Goal: Task Accomplishment & Management: Use online tool/utility

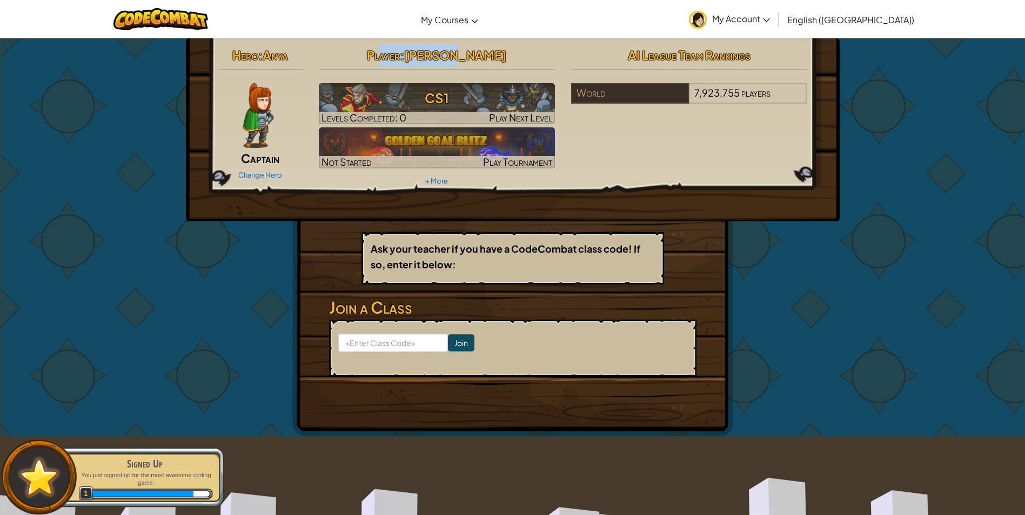
drag, startPoint x: 481, startPoint y: 57, endPoint x: 412, endPoint y: 59, distance: 69.2
click at [412, 59] on h2 "Player : [PERSON_NAME]" at bounding box center [437, 55] width 236 height 23
drag, startPoint x: 412, startPoint y: 59, endPoint x: 402, endPoint y: 61, distance: 9.3
click at [400, 61] on span "Player" at bounding box center [383, 55] width 33 height 15
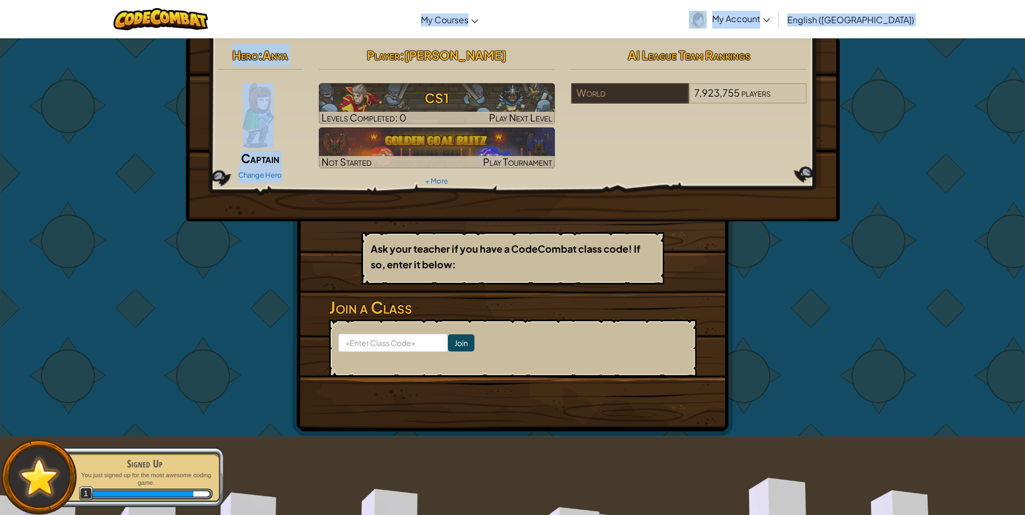
drag, startPoint x: 396, startPoint y: 59, endPoint x: 506, endPoint y: 38, distance: 111.7
click at [506, 38] on div "Toggle navigation My Courses CodeCombat Classroom Ozaria Classroom AI League Es…" at bounding box center [512, 511] width 1025 height 1022
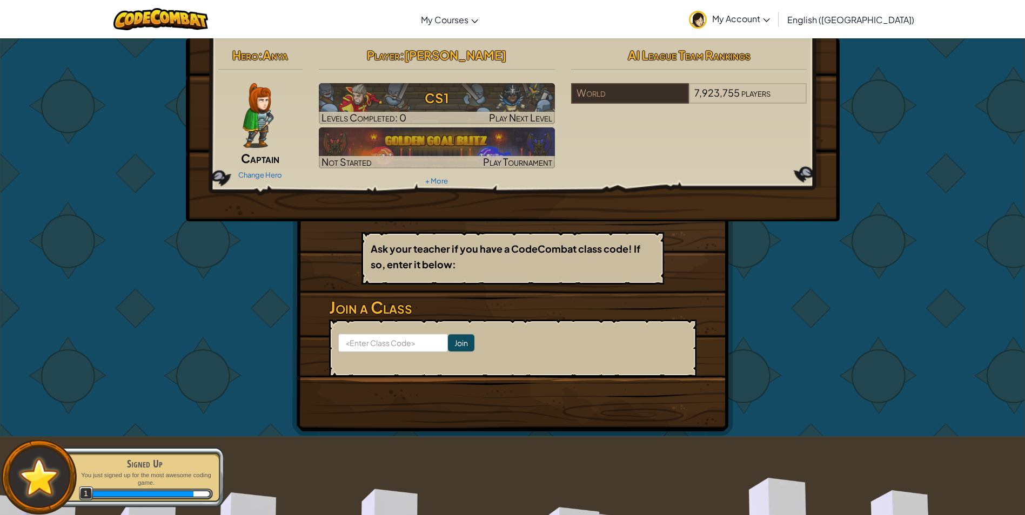
drag, startPoint x: 506, startPoint y: 38, endPoint x: 487, endPoint y: 66, distance: 34.3
click at [487, 66] on div "Player : [PERSON_NAME] CS1 Levels Completed: 0 Play Next Level Not Started Play…" at bounding box center [437, 116] width 252 height 145
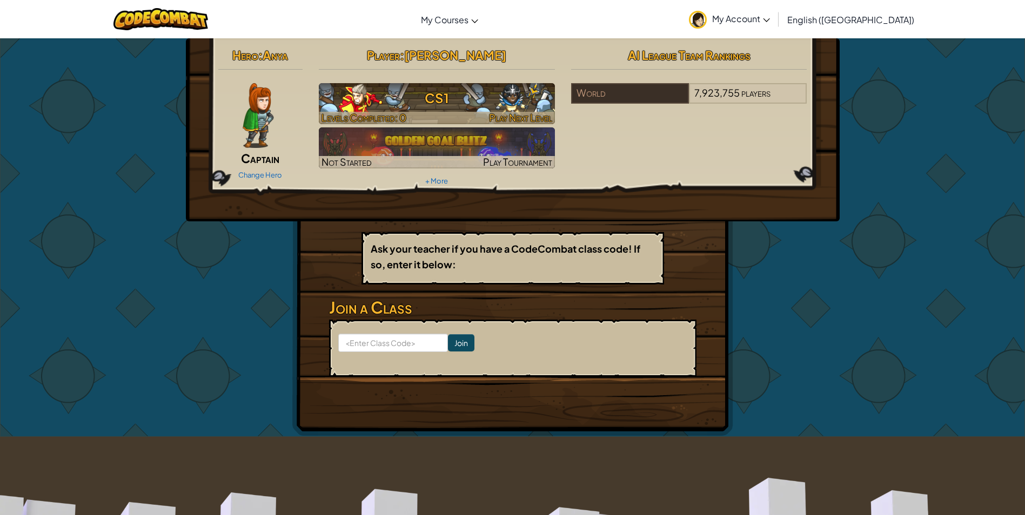
click at [478, 96] on h3 "CS1" at bounding box center [437, 98] width 236 height 24
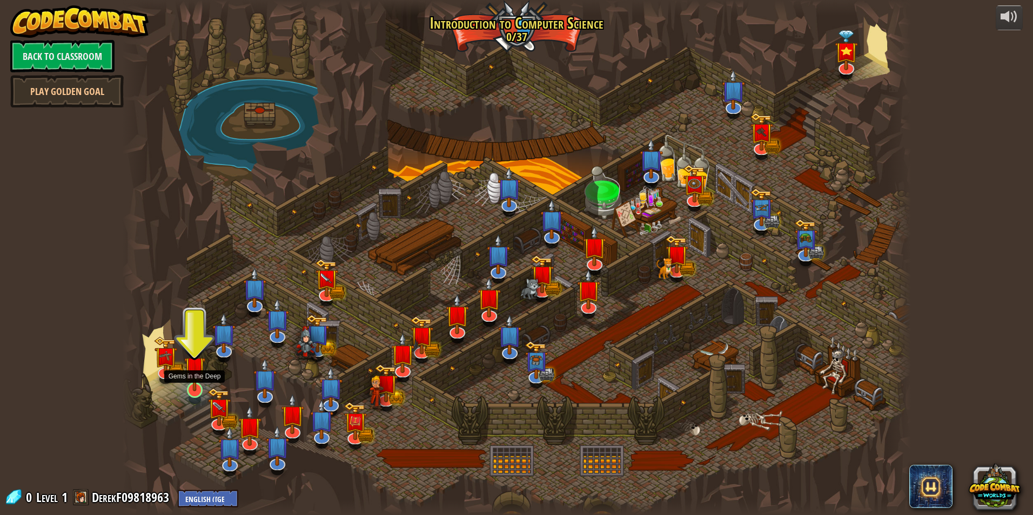
click at [184, 382] on img at bounding box center [194, 367] width 21 height 49
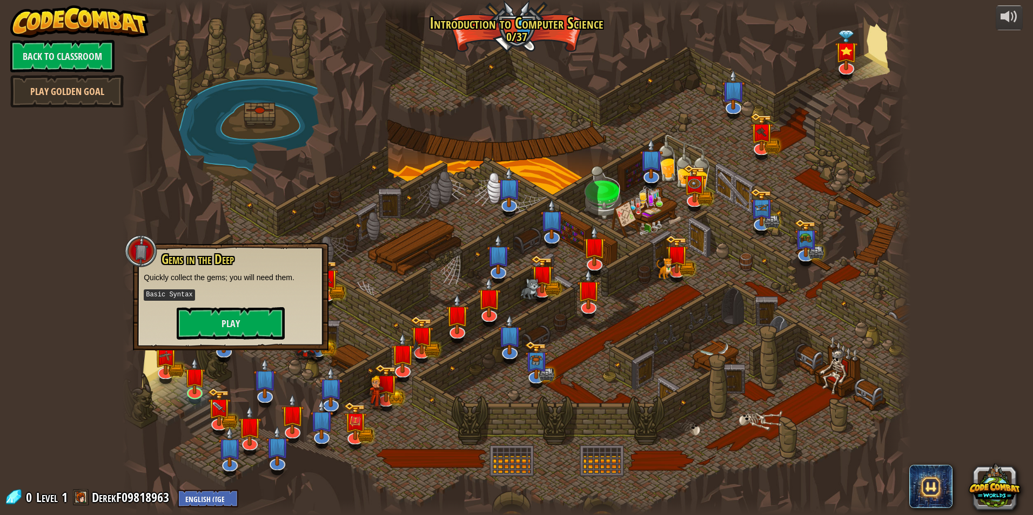
drag, startPoint x: 232, startPoint y: 288, endPoint x: 227, endPoint y: 306, distance: 18.0
click at [227, 306] on div "Gems in the Deep Quickly collect the gems; you will need them. Basic Syntax Play" at bounding box center [231, 296] width 174 height 88
drag, startPoint x: 227, startPoint y: 306, endPoint x: 226, endPoint y: 334, distance: 28.6
click at [226, 334] on button "Play" at bounding box center [231, 323] width 108 height 32
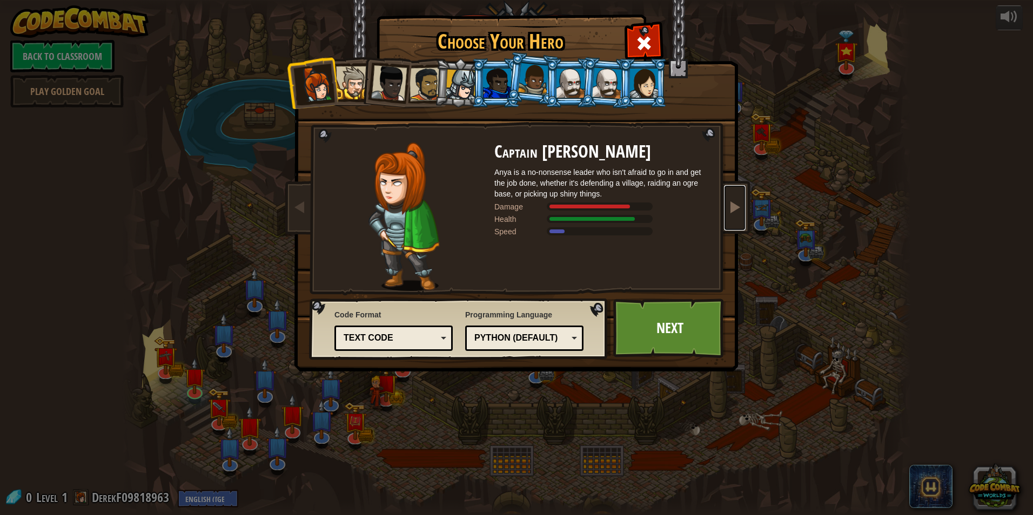
click at [744, 209] on link at bounding box center [735, 207] width 22 height 45
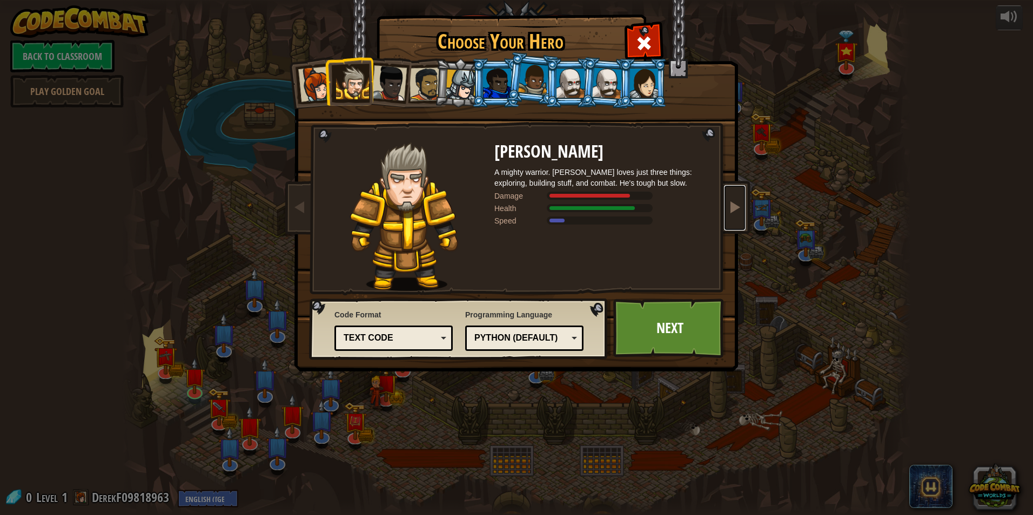
click at [731, 216] on link at bounding box center [735, 207] width 22 height 45
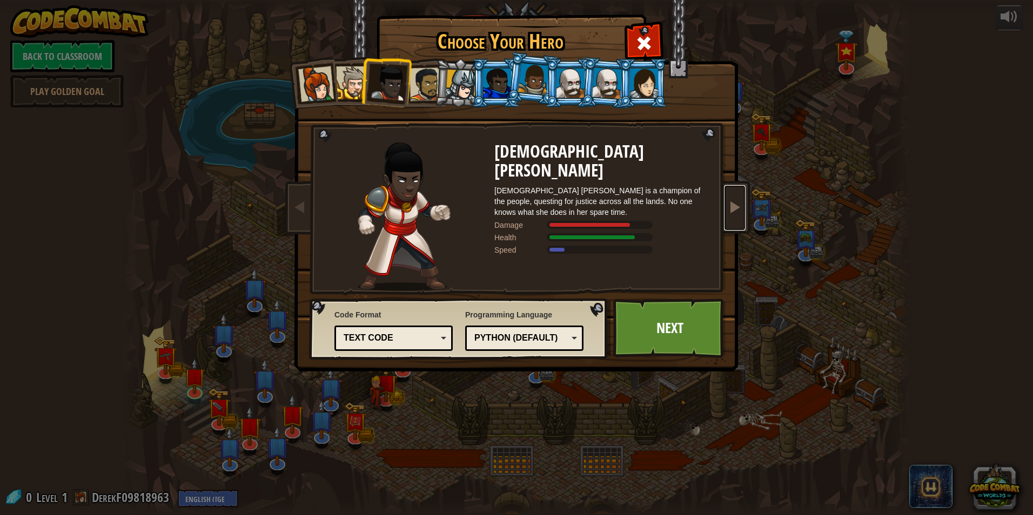
click at [731, 216] on link at bounding box center [735, 207] width 22 height 45
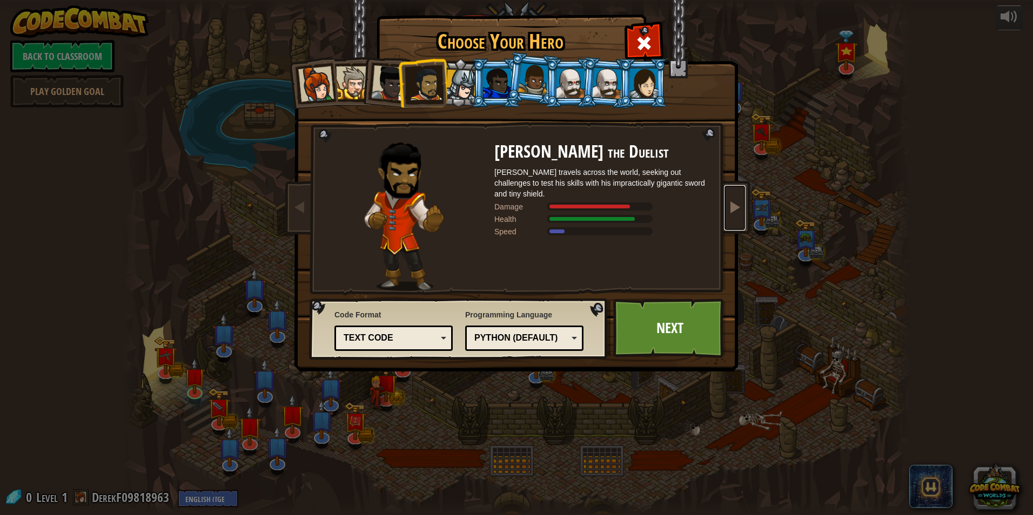
click at [731, 216] on link at bounding box center [735, 207] width 22 height 45
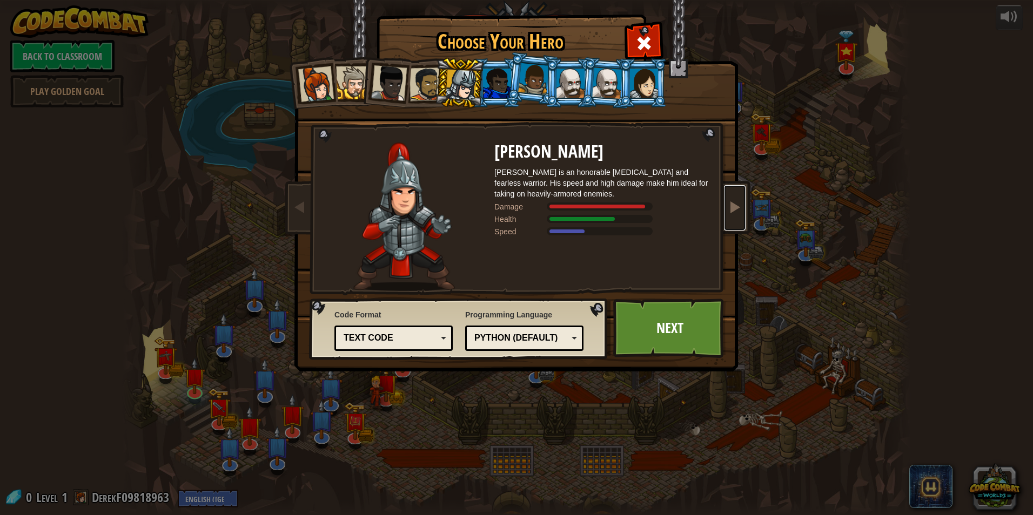
click at [731, 216] on link at bounding box center [735, 207] width 22 height 45
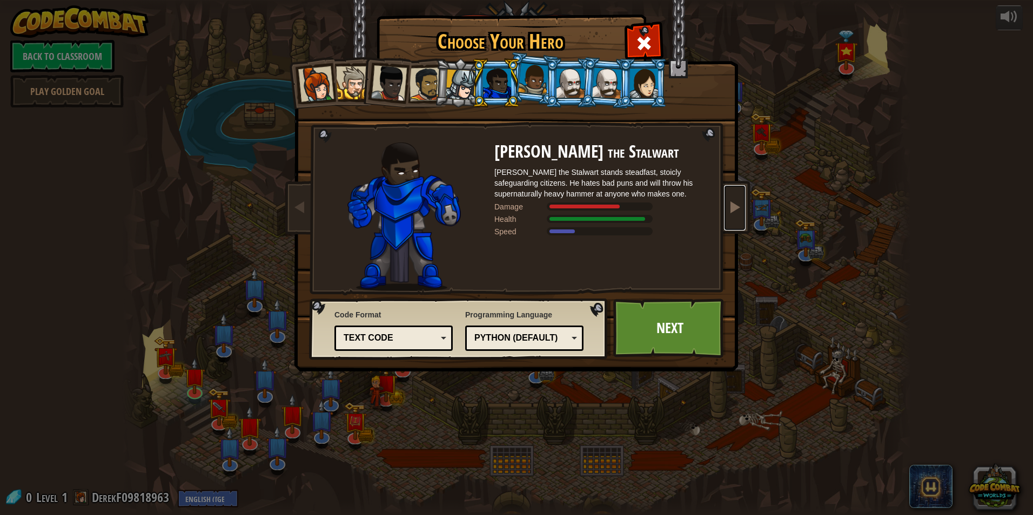
click at [731, 216] on link at bounding box center [735, 207] width 22 height 45
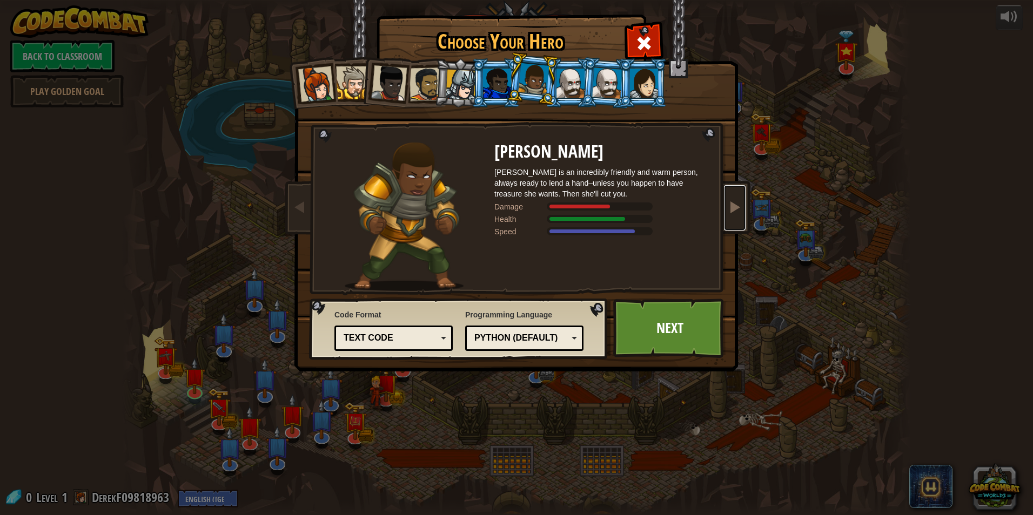
click at [731, 216] on link at bounding box center [735, 207] width 22 height 45
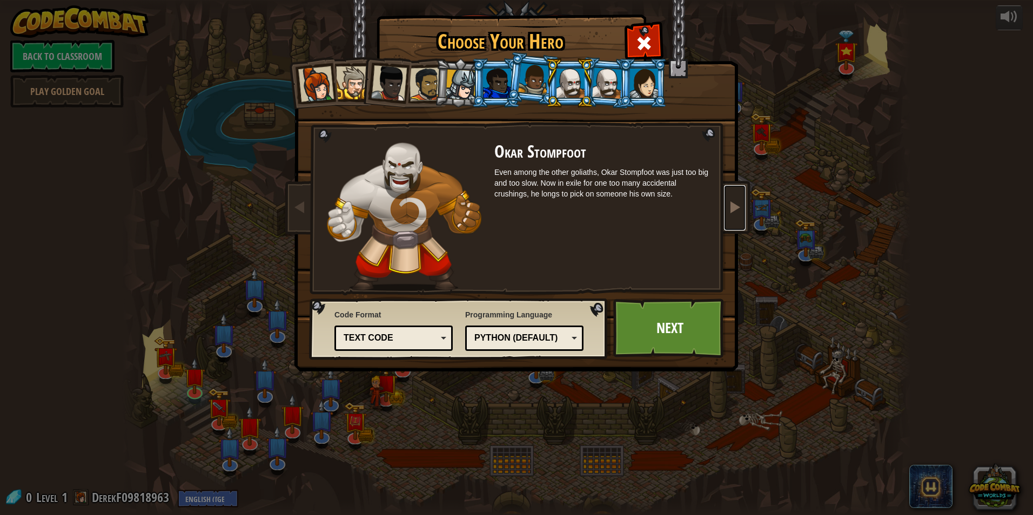
click at [731, 216] on link at bounding box center [735, 207] width 22 height 45
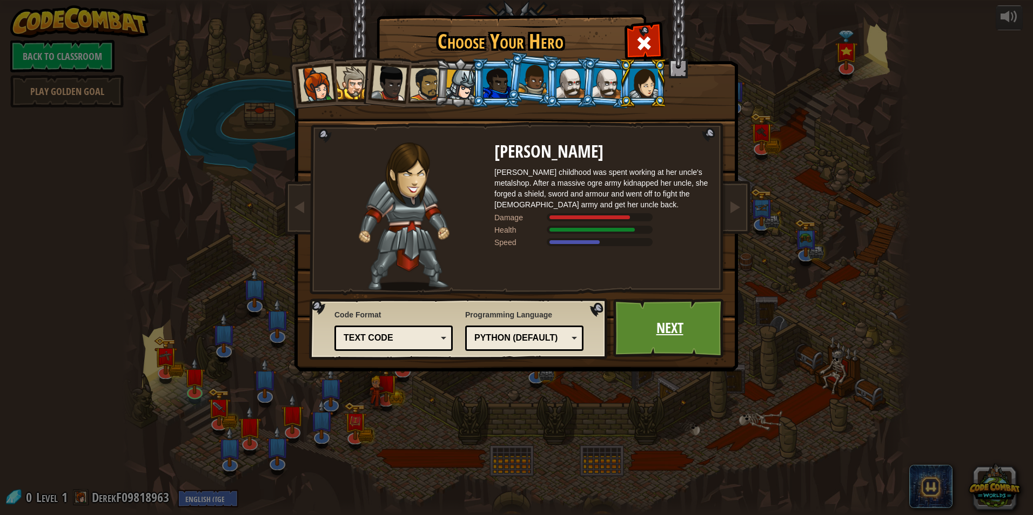
click at [668, 336] on link "Next" at bounding box center [669, 328] width 113 height 59
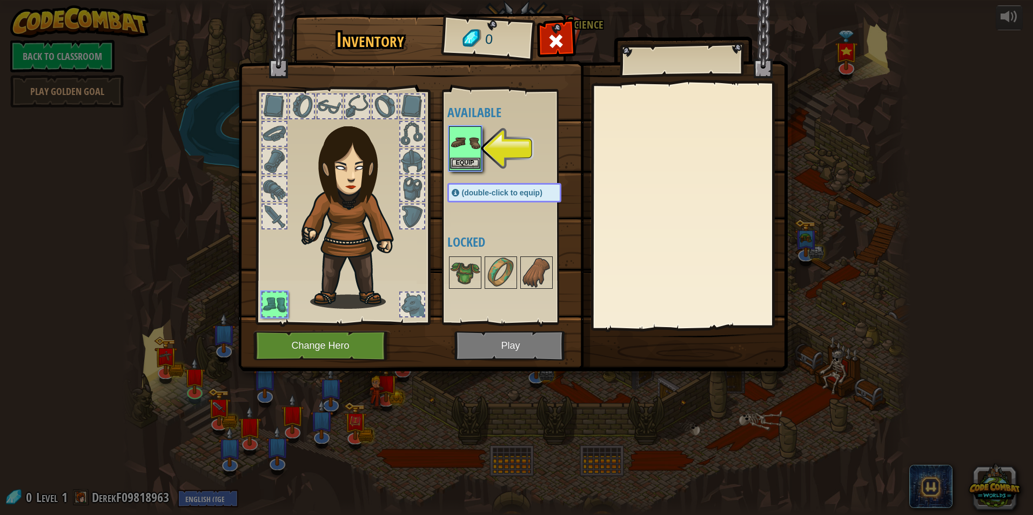
click at [468, 142] on img at bounding box center [465, 142] width 30 height 30
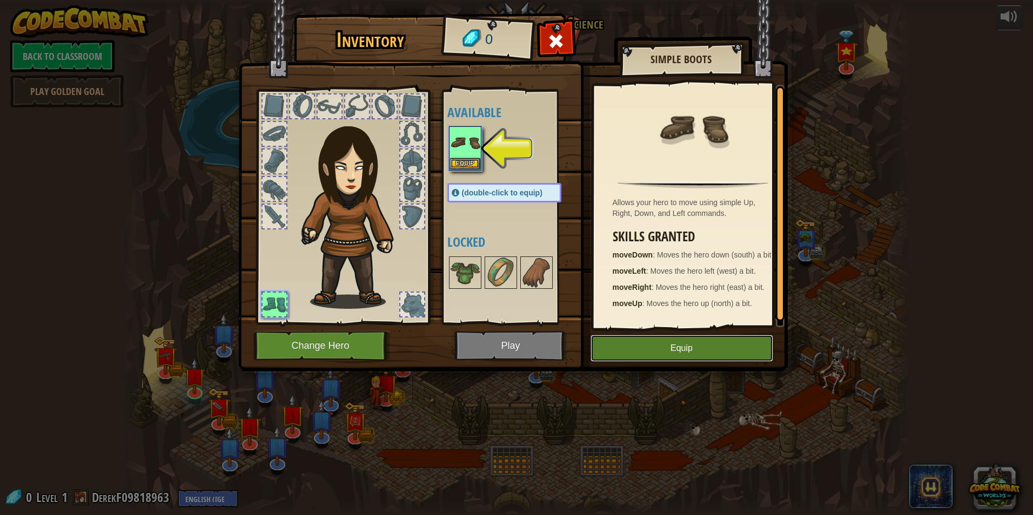
click at [633, 351] on button "Equip" at bounding box center [681, 348] width 183 height 27
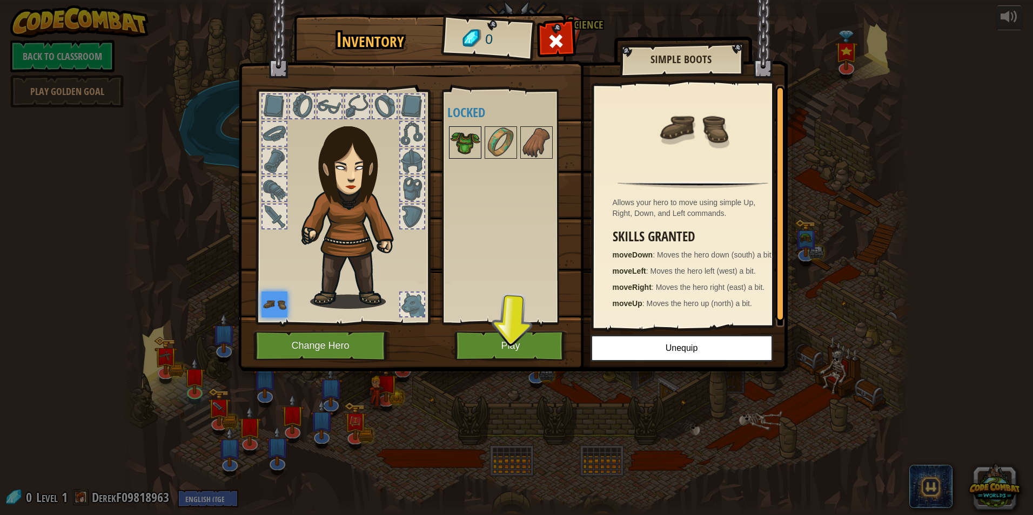
click at [465, 157] on img at bounding box center [465, 142] width 30 height 30
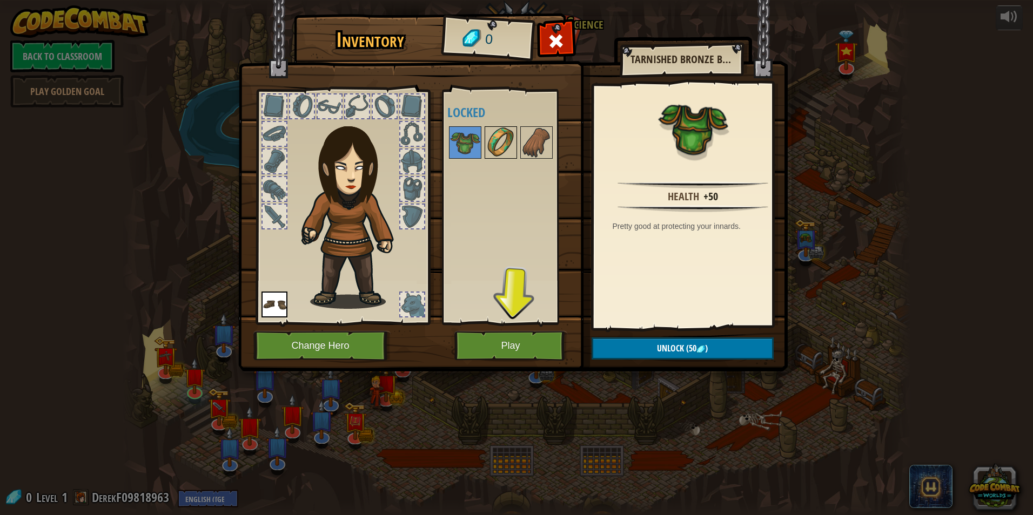
click at [494, 129] on img at bounding box center [501, 142] width 30 height 30
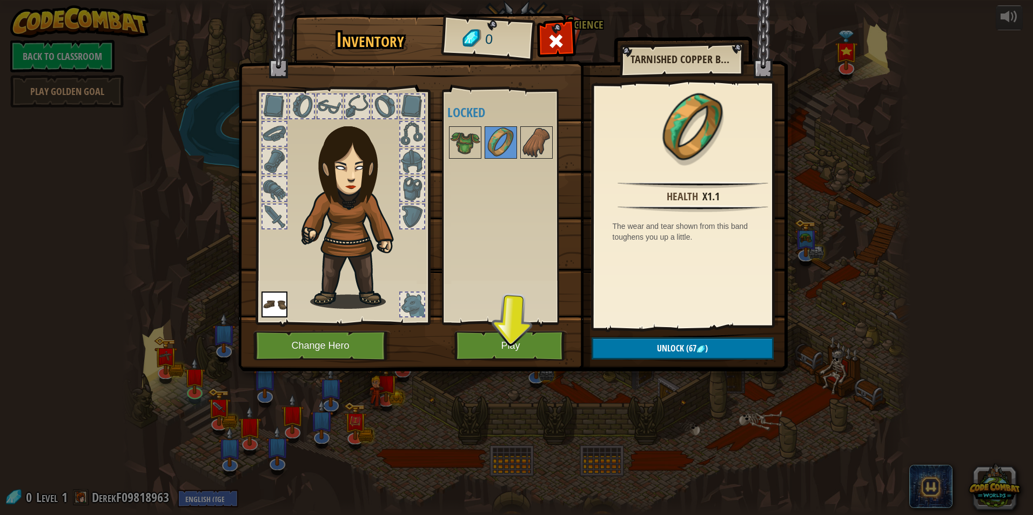
click at [510, 123] on div "Available Equip (double-click to equip) Locked" at bounding box center [515, 207] width 136 height 225
click at [538, 346] on button "Play" at bounding box center [510, 346] width 113 height 30
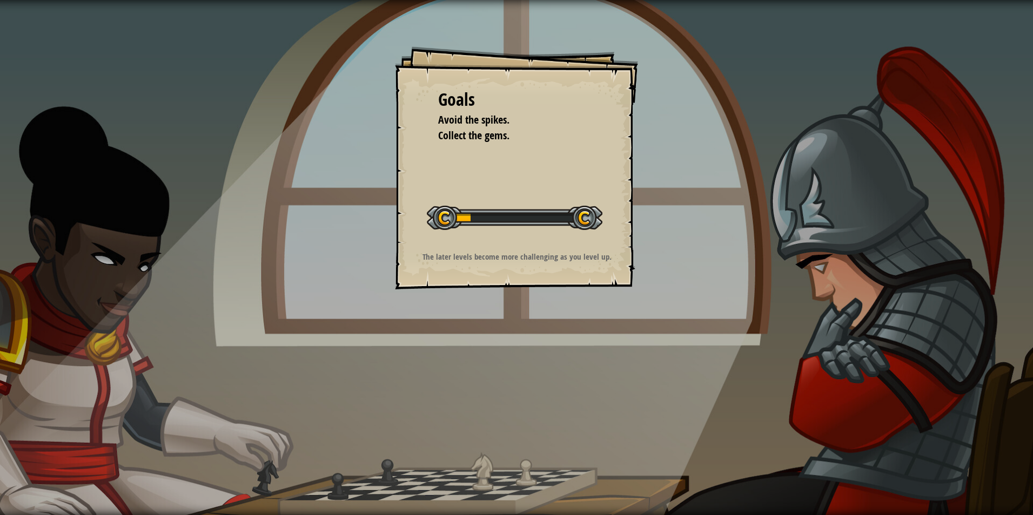
click at [501, 190] on div "Goals Avoid the spikes. Collect the gems. Start Level Error loading from server…" at bounding box center [516, 167] width 243 height 243
click at [470, 208] on div at bounding box center [515, 218] width 176 height 24
click at [484, 232] on div "Start Level" at bounding box center [515, 216] width 176 height 43
click at [581, 212] on div at bounding box center [515, 218] width 176 height 24
click at [536, 225] on div at bounding box center [515, 218] width 176 height 24
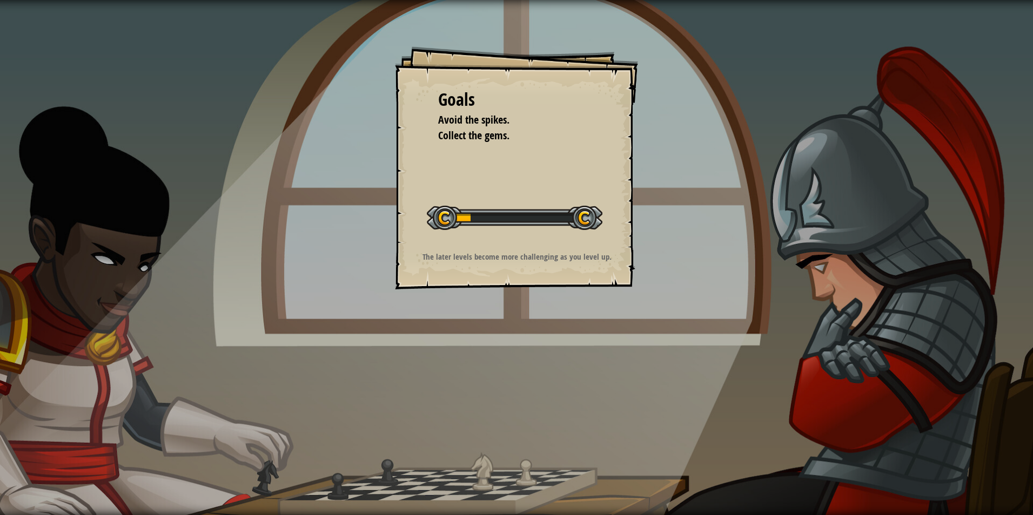
drag, startPoint x: 536, startPoint y: 225, endPoint x: 529, endPoint y: 223, distance: 7.9
click at [530, 223] on div at bounding box center [515, 218] width 176 height 24
drag, startPoint x: 529, startPoint y: 223, endPoint x: 520, endPoint y: 223, distance: 8.6
click at [527, 223] on div at bounding box center [515, 218] width 176 height 24
drag, startPoint x: 224, startPoint y: 352, endPoint x: 163, endPoint y: 373, distance: 64.4
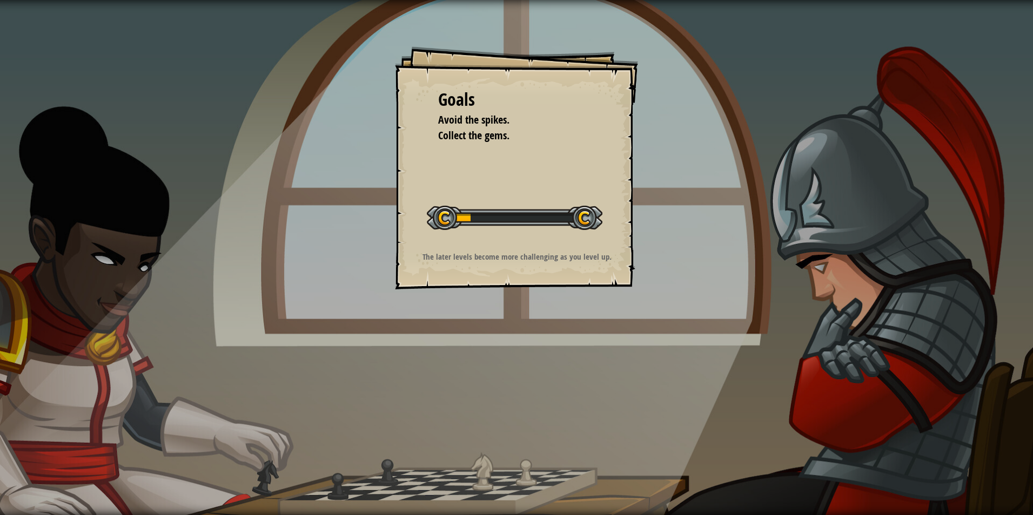
click at [165, 373] on div "Goals Avoid the spikes. Collect the gems. Start Level Error loading from server…" at bounding box center [516, 257] width 1033 height 515
click at [543, 154] on div "Goals Avoid the spikes. Collect the gems. Start Level Error loading from server…" at bounding box center [516, 167] width 243 height 243
drag, startPoint x: 550, startPoint y: 212, endPoint x: 516, endPoint y: 134, distance: 85.4
click at [550, 210] on div at bounding box center [515, 218] width 176 height 24
click at [507, 125] on span "Avoid the spikes." at bounding box center [473, 119] width 71 height 15
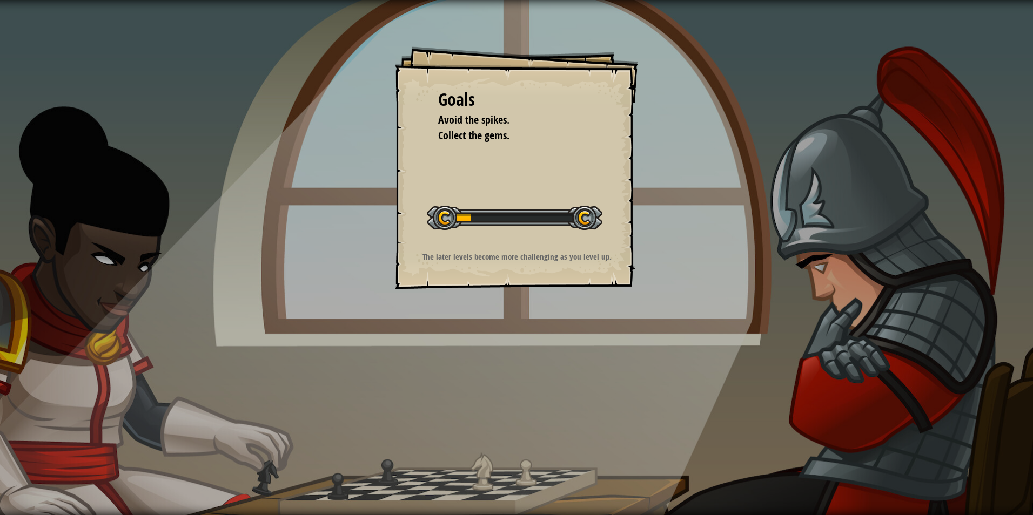
click at [474, 147] on div "Goals Avoid the spikes. Collect the gems. Start Level Error loading from server…" at bounding box center [516, 167] width 243 height 243
click at [466, 158] on div "Goals Avoid the spikes. Collect the gems. Start Level Error loading from server…" at bounding box center [516, 167] width 243 height 243
drag, startPoint x: 453, startPoint y: 184, endPoint x: 430, endPoint y: 250, distance: 69.4
click at [432, 248] on div "Goals Avoid the spikes. Collect the gems. Start Level Error loading from server…" at bounding box center [516, 167] width 243 height 243
drag, startPoint x: 430, startPoint y: 250, endPoint x: 438, endPoint y: 271, distance: 22.4
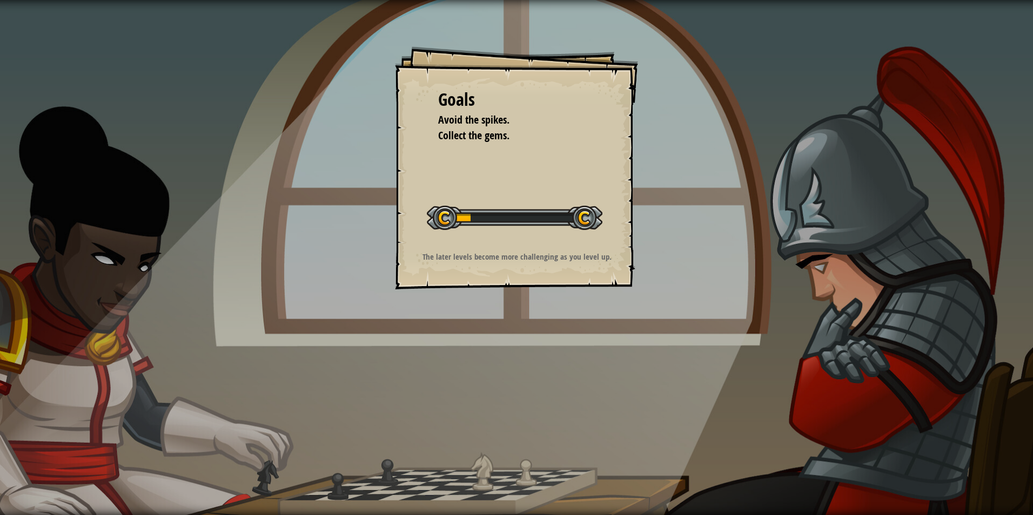
click at [429, 263] on div "Goals Avoid the spikes. Collect the gems. Start Level Error loading from server…" at bounding box center [516, 167] width 243 height 243
drag, startPoint x: 438, startPoint y: 271, endPoint x: 479, endPoint y: 236, distance: 54.0
click at [479, 239] on div "Goals Avoid the spikes. Collect the gems. Start Level Error loading from server…" at bounding box center [516, 167] width 243 height 243
drag, startPoint x: 462, startPoint y: 201, endPoint x: 763, endPoint y: 371, distance: 346.1
click at [543, 263] on div "Goals Avoid the spikes. Collect the gems. Start Level Error loading from server…" at bounding box center [516, 167] width 243 height 243
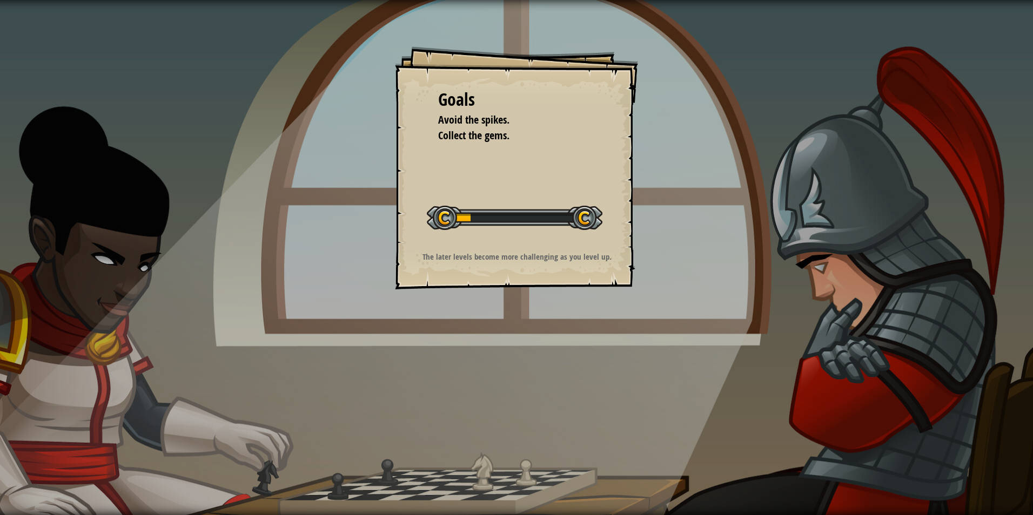
drag, startPoint x: 835, startPoint y: 395, endPoint x: 740, endPoint y: 247, distance: 176.1
click at [817, 335] on div "Goals Avoid the spikes. Collect the gems. Start Level Error loading from server…" at bounding box center [516, 257] width 1033 height 515
drag, startPoint x: 618, startPoint y: 234, endPoint x: 632, endPoint y: 291, distance: 58.4
click at [607, 252] on div "Goals Avoid the spikes. Collect the gems. Start Level Error loading from server…" at bounding box center [516, 257] width 1033 height 515
click at [664, 406] on div "Goals Avoid the spikes. Collect the gems. Start Level Error loading from server…" at bounding box center [516, 257] width 1033 height 515
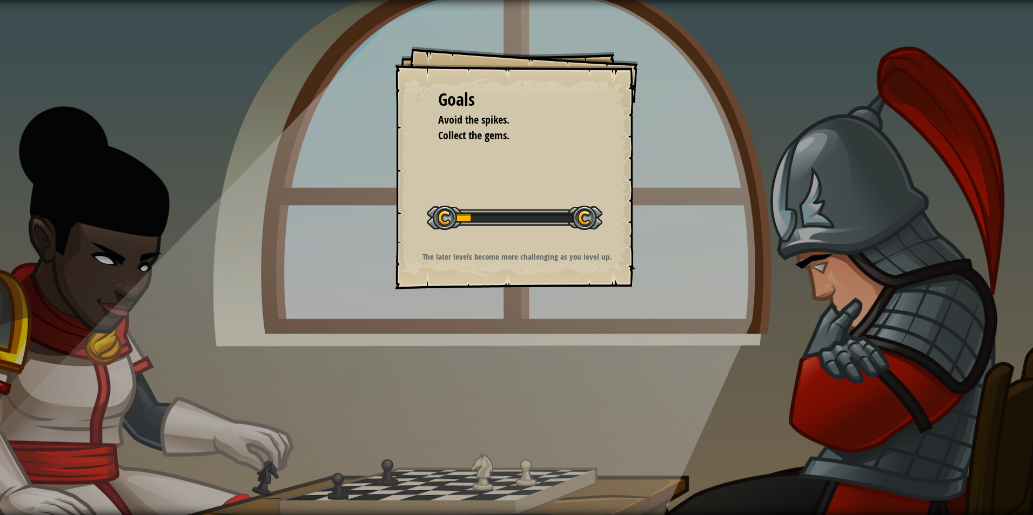
drag, startPoint x: 425, startPoint y: 224, endPoint x: 430, endPoint y: 216, distance: 9.7
click at [429, 217] on div "Goals Avoid the spikes. Collect the gems. Start Level Error loading from server…" at bounding box center [516, 167] width 243 height 243
drag, startPoint x: 430, startPoint y: 216, endPoint x: 428, endPoint y: 234, distance: 18.5
click at [428, 234] on div "Start Level" at bounding box center [515, 216] width 176 height 43
drag, startPoint x: 428, startPoint y: 234, endPoint x: 422, endPoint y: 191, distance: 44.2
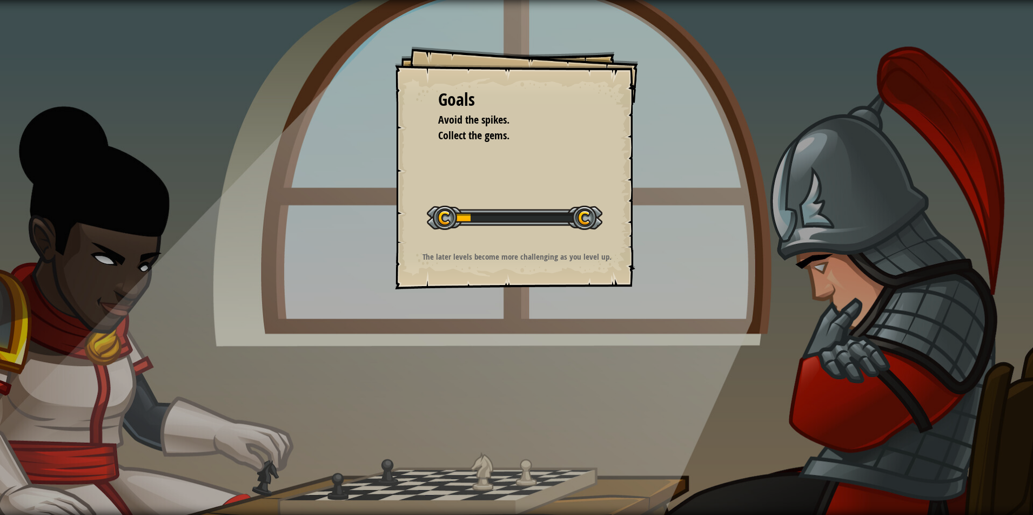
click at [427, 229] on div "Start Level" at bounding box center [515, 216] width 176 height 43
drag, startPoint x: 429, startPoint y: 176, endPoint x: 450, endPoint y: 165, distance: 23.9
click at [436, 171] on div "Goals Avoid the spikes. Collect the gems. Start Level Error loading from server…" at bounding box center [516, 167] width 243 height 243
click at [549, 280] on div "Goals Avoid the spikes. Collect the gems. Start Level Error loading from server…" at bounding box center [516, 167] width 243 height 243
drag, startPoint x: 302, startPoint y: 56, endPoint x: 335, endPoint y: -40, distance: 101.1
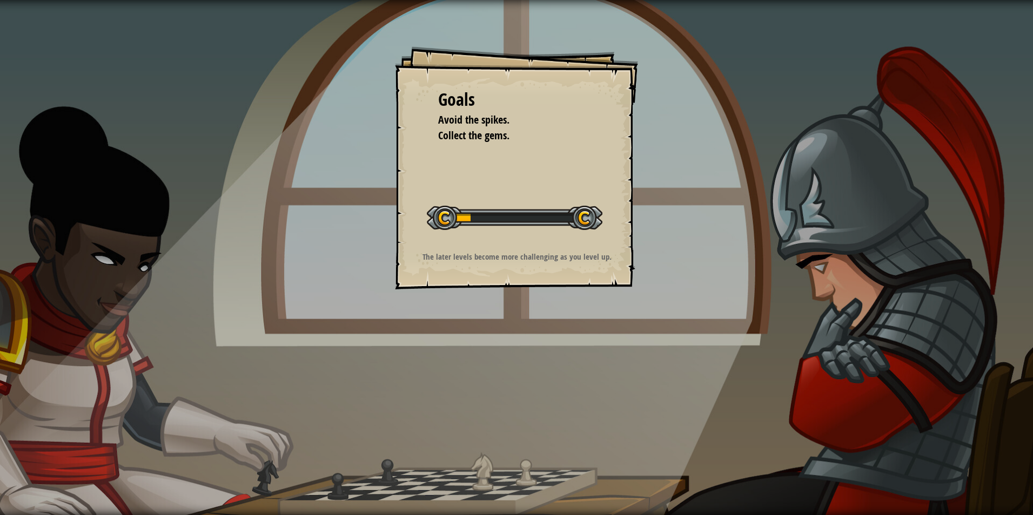
click at [335, 0] on html "Goals Avoid the spikes. Collect the gems. Start Level Error loading from server…" at bounding box center [516, 0] width 1033 height 0
click at [402, 140] on div "Goals Avoid the spikes. Collect the gems. Start Level Error loading from server…" at bounding box center [516, 167] width 243 height 243
drag, startPoint x: 386, startPoint y: 153, endPoint x: 287, endPoint y: 143, distance: 99.4
click at [292, 145] on div "Goals Avoid the spikes. Collect the gems. Start Level Error loading from server…" at bounding box center [516, 257] width 1033 height 515
drag, startPoint x: 548, startPoint y: 244, endPoint x: 584, endPoint y: 215, distance: 46.1
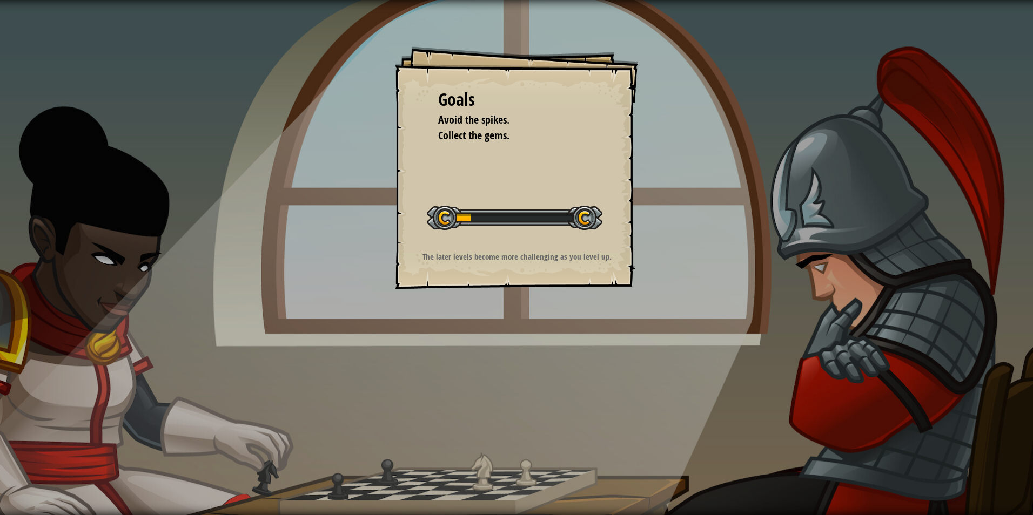
click at [559, 234] on div "Start Level" at bounding box center [515, 216] width 176 height 43
drag, startPoint x: 596, startPoint y: 209, endPoint x: 482, endPoint y: 151, distance: 127.3
click at [626, 190] on div "Goals Avoid the spikes. Collect the gems. Start Level Error loading from server…" at bounding box center [516, 167] width 243 height 243
drag, startPoint x: 482, startPoint y: 151, endPoint x: 408, endPoint y: 232, distance: 109.3
click at [361, 216] on div "Goals Avoid the spikes. Collect the gems. Start Level Error loading from server…" at bounding box center [516, 257] width 1033 height 515
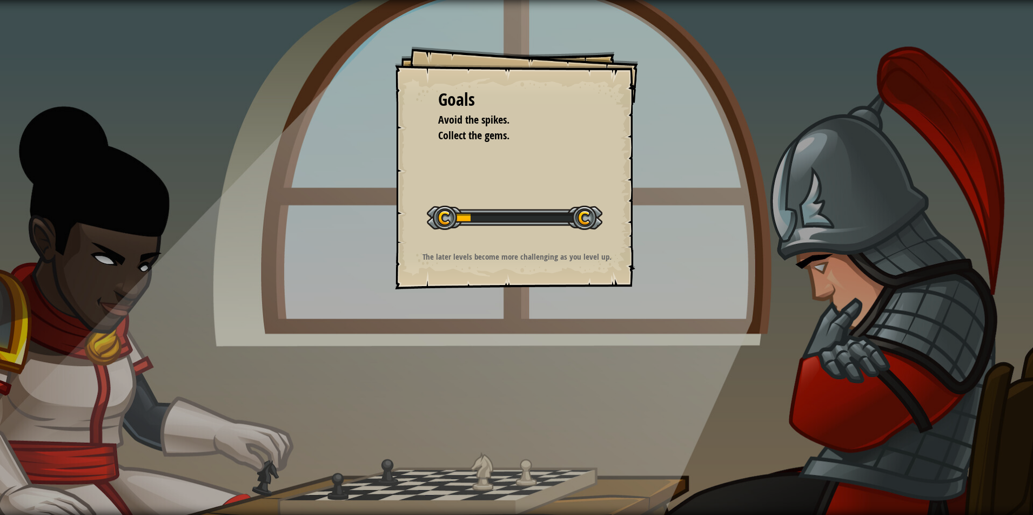
drag, startPoint x: 634, startPoint y: 124, endPoint x: 674, endPoint y: 106, distance: 43.5
click at [662, 109] on div "Goals Avoid the spikes. Collect the gems. Start Level Error loading from server…" at bounding box center [516, 257] width 1033 height 515
drag, startPoint x: 674, startPoint y: 106, endPoint x: 636, endPoint y: 122, distance: 40.4
click at [668, 110] on div "Goals Avoid the spikes. Collect the gems. Start Level Error loading from server…" at bounding box center [516, 257] width 1033 height 515
click at [467, 177] on div "Goals Avoid the spikes. Collect the gems. Start Level Error loading from server…" at bounding box center [516, 167] width 243 height 243
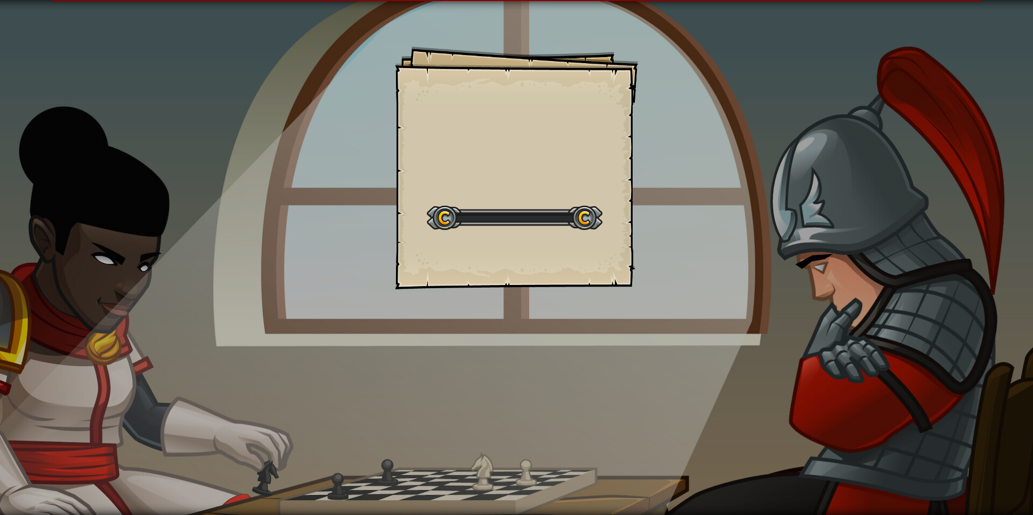
click at [246, 170] on div "Goals Start Level Error loading from server. Try refreshing the page. You'll ne…" at bounding box center [516, 257] width 1033 height 515
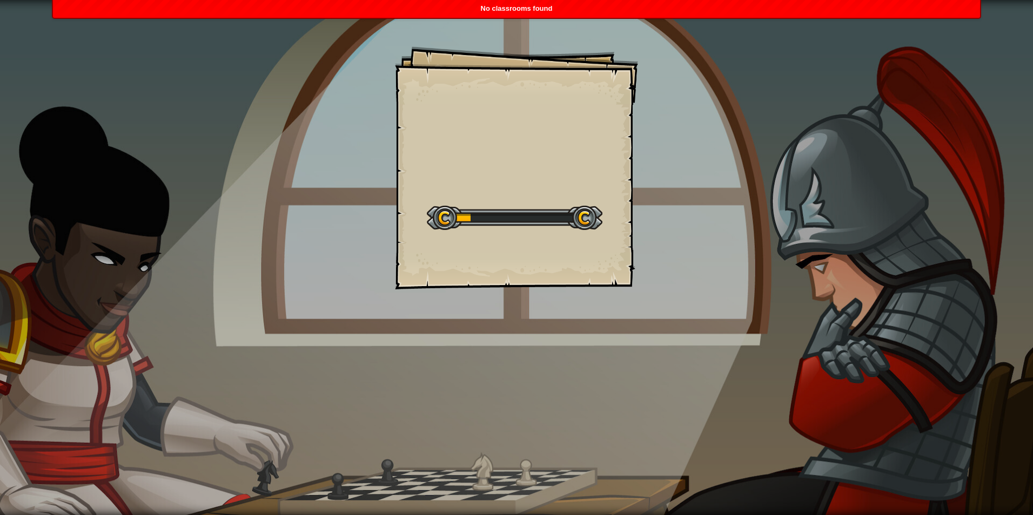
drag, startPoint x: 878, startPoint y: 321, endPoint x: 980, endPoint y: 326, distance: 101.6
click at [979, 342] on div "Goals Start Level Error loading from server. Try refreshing the page. You'll ne…" at bounding box center [516, 257] width 1033 height 515
drag, startPoint x: 910, startPoint y: 278, endPoint x: 784, endPoint y: 310, distance: 129.8
click at [866, 286] on div "Goals Start Level Error loading from server. Try refreshing the page. You'll ne…" at bounding box center [516, 257] width 1033 height 515
drag, startPoint x: 754, startPoint y: 323, endPoint x: 710, endPoint y: 324, distance: 43.8
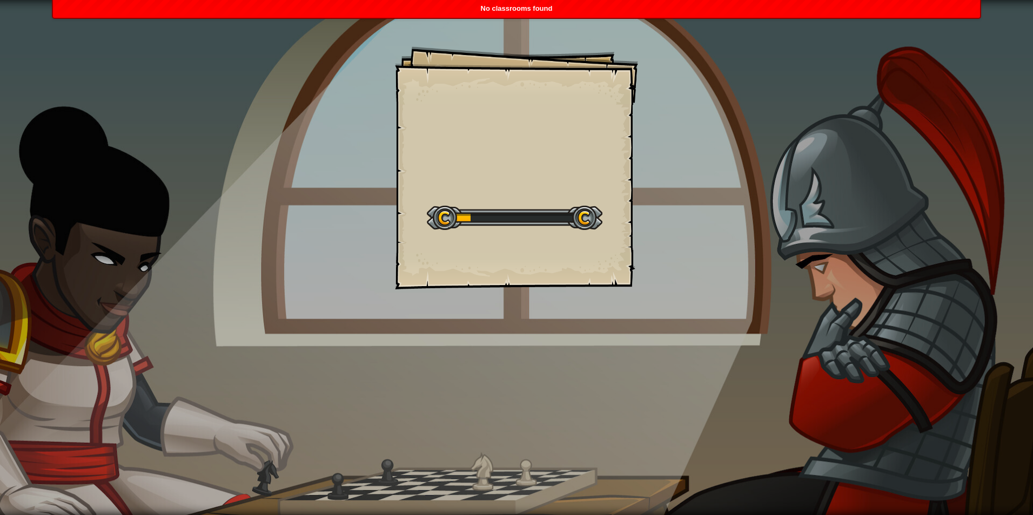
click at [737, 323] on div "Goals Start Level Error loading from server. Try refreshing the page. You'll ne…" at bounding box center [516, 257] width 1033 height 515
drag, startPoint x: 542, startPoint y: 360, endPoint x: 452, endPoint y: 255, distance: 138.2
click at [477, 308] on div "Goals Start Level Error loading from server. Try refreshing the page. You'll ne…" at bounding box center [516, 257] width 1033 height 515
drag, startPoint x: 475, startPoint y: 231, endPoint x: 548, endPoint y: 203, distance: 78.5
click at [509, 212] on div "Start Level" at bounding box center [515, 216] width 176 height 43
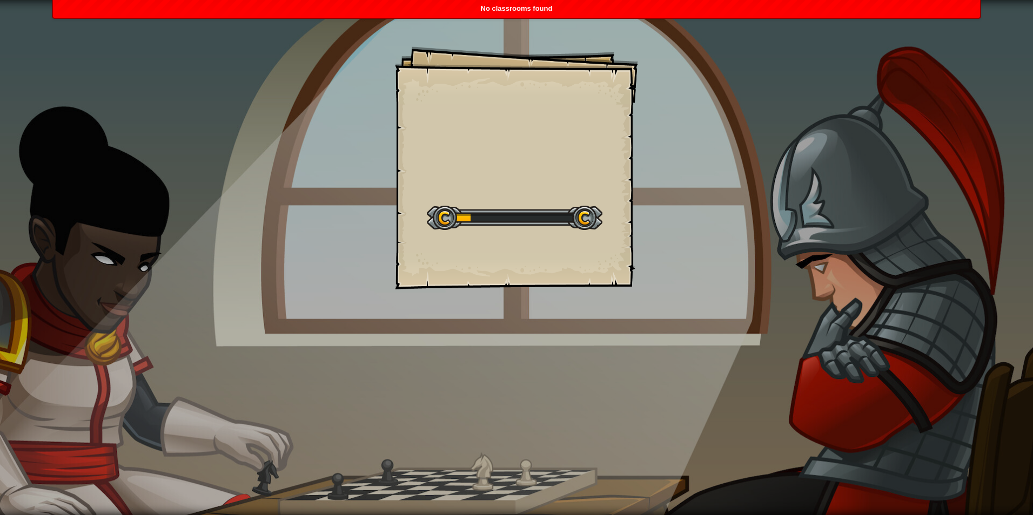
drag, startPoint x: 627, startPoint y: 220, endPoint x: 643, endPoint y: 210, distance: 19.2
click at [644, 216] on div "Goals Start Level Error loading from server. Try refreshing the page. You'll ne…" at bounding box center [516, 257] width 1033 height 515
drag, startPoint x: 572, startPoint y: 209, endPoint x: 515, endPoint y: 246, distance: 68.3
click at [529, 234] on div "Goals Start Level Error loading from server. Try refreshing the page. You'll ne…" at bounding box center [516, 167] width 243 height 243
drag, startPoint x: 409, startPoint y: 276, endPoint x: 439, endPoint y: 179, distance: 101.7
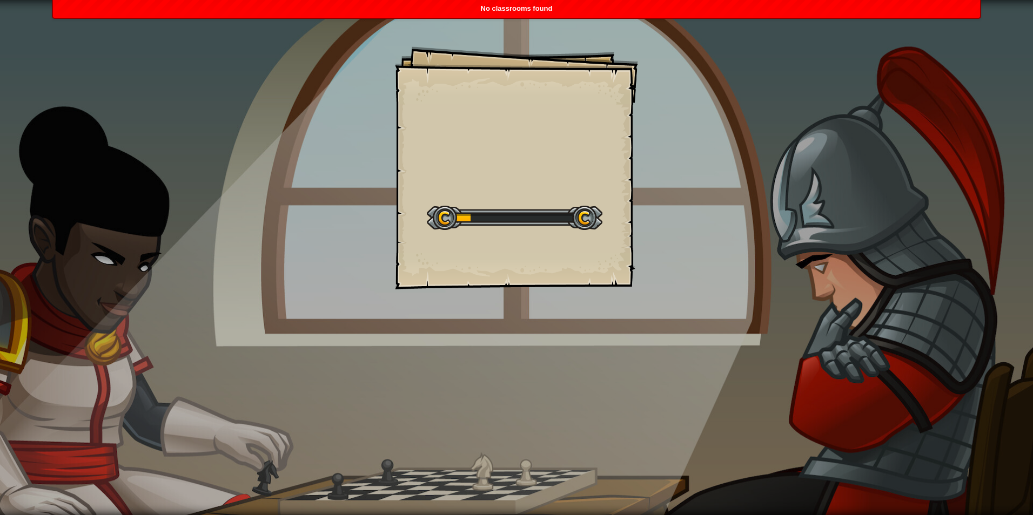
click at [407, 272] on div "Goals Start Level Error loading from server. Try refreshing the page. You'll ne…" at bounding box center [516, 167] width 243 height 243
